Goal: Task Accomplishment & Management: Use online tool/utility

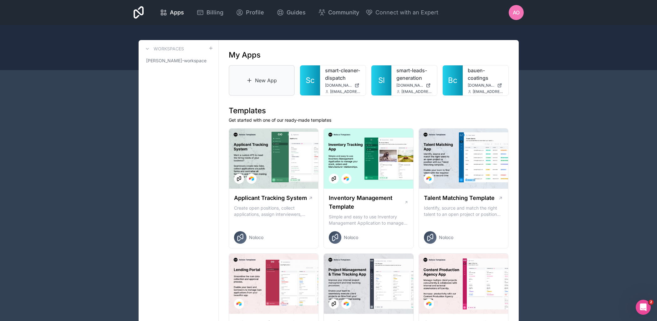
click at [266, 86] on link "New App" at bounding box center [262, 80] width 66 height 31
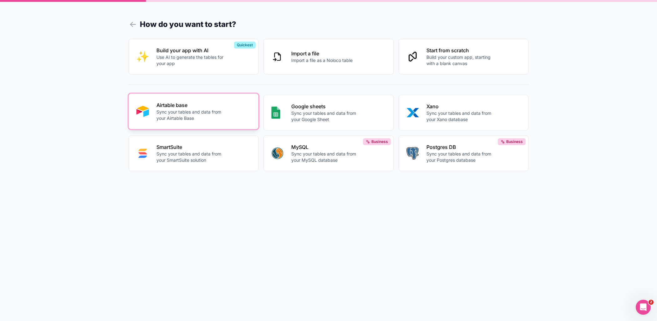
click at [192, 114] on p "Sync your tables and data from your Airtable Base" at bounding box center [190, 115] width 69 height 13
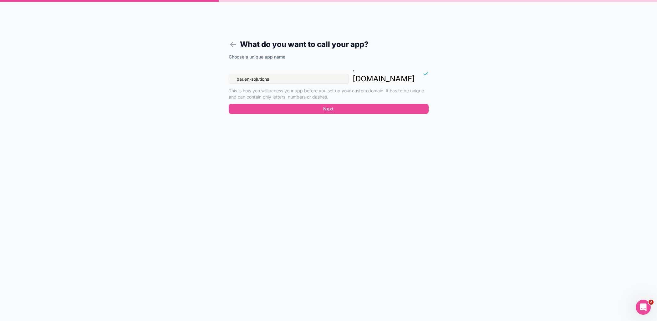
click at [273, 74] on input "bauen-solutions" at bounding box center [289, 79] width 120 height 10
type input "bauen-consult"
click at [380, 104] on button "Next" at bounding box center [329, 109] width 200 height 10
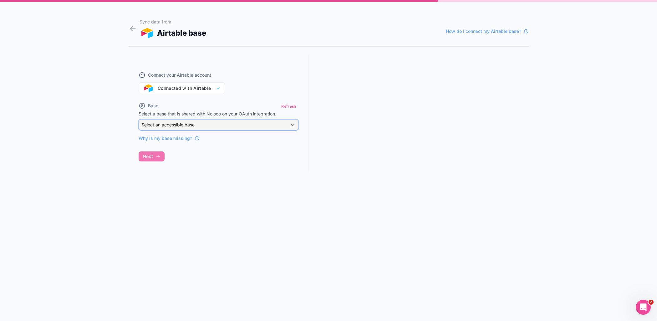
click at [216, 126] on div "Select an accessible base" at bounding box center [218, 125] width 159 height 10
click at [288, 108] on div at bounding box center [328, 160] width 657 height 321
click at [188, 125] on span "Select an accessible base" at bounding box center [167, 124] width 53 height 5
click at [292, 123] on div at bounding box center [328, 160] width 657 height 321
click at [292, 107] on button "Refresh" at bounding box center [288, 106] width 19 height 9
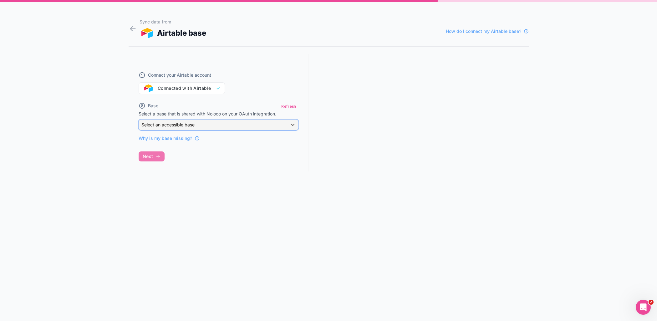
click at [170, 126] on span "Select an accessible base" at bounding box center [167, 124] width 53 height 5
click at [83, 169] on div at bounding box center [328, 160] width 657 height 321
click at [233, 126] on div "Select an accessible base" at bounding box center [218, 125] width 159 height 10
click at [288, 105] on div at bounding box center [328, 160] width 657 height 321
click at [288, 105] on button "Refresh" at bounding box center [288, 106] width 19 height 9
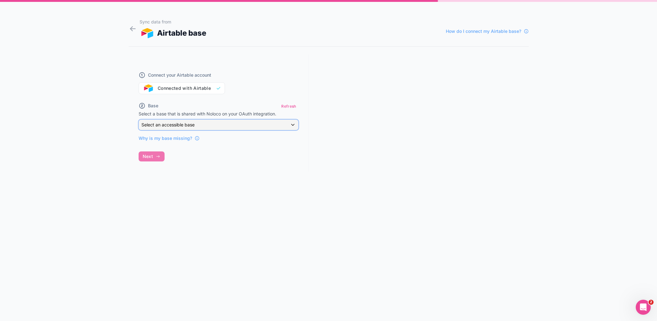
click at [292, 123] on div "Select an accessible base" at bounding box center [218, 125] width 159 height 10
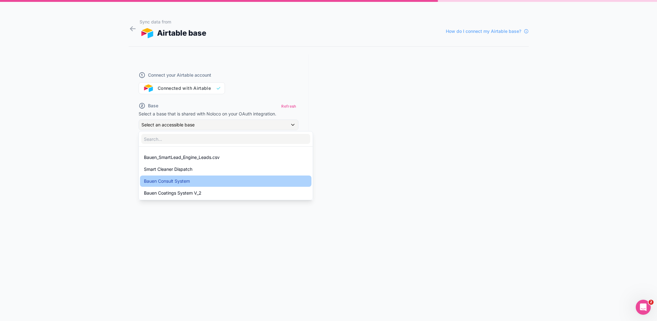
click at [215, 184] on div "Bauen Consult System" at bounding box center [226, 181] width 164 height 8
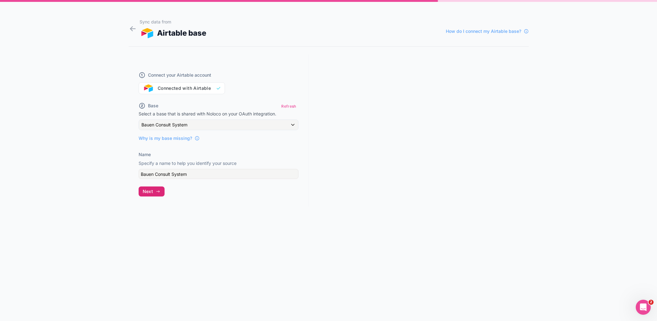
click at [156, 194] on button "Next" at bounding box center [152, 191] width 26 height 10
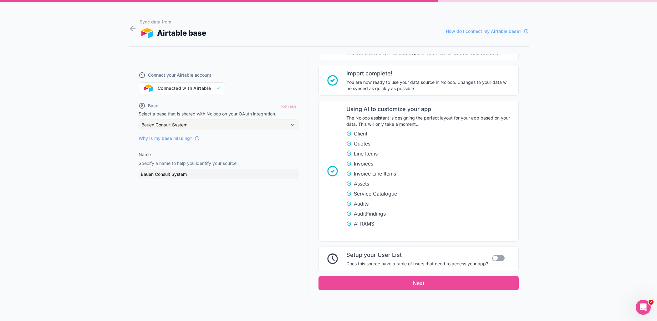
scroll to position [111, 0]
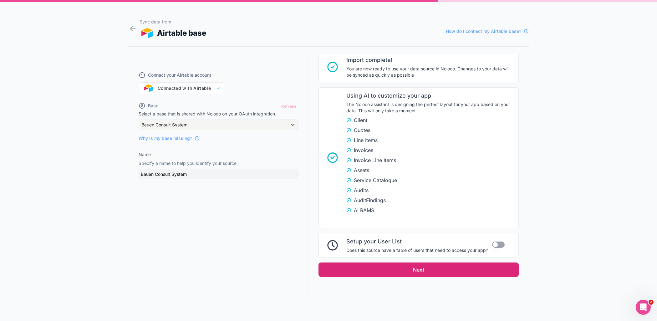
click at [388, 268] on button "Next" at bounding box center [419, 270] width 200 height 14
